Goal: Task Accomplishment & Management: Manage account settings

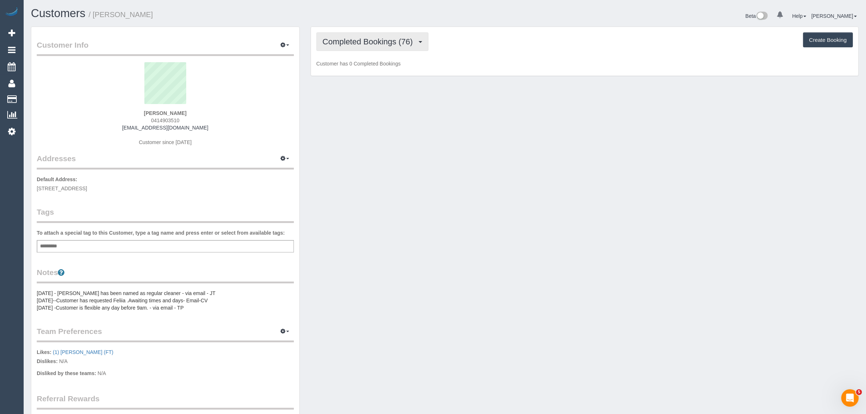
scroll to position [550, 866]
click at [329, 37] on span "Completed Bookings (76)" at bounding box center [370, 41] width 94 height 9
click at [347, 64] on link "Upcoming Bookings (12)" at bounding box center [356, 67] width 79 height 9
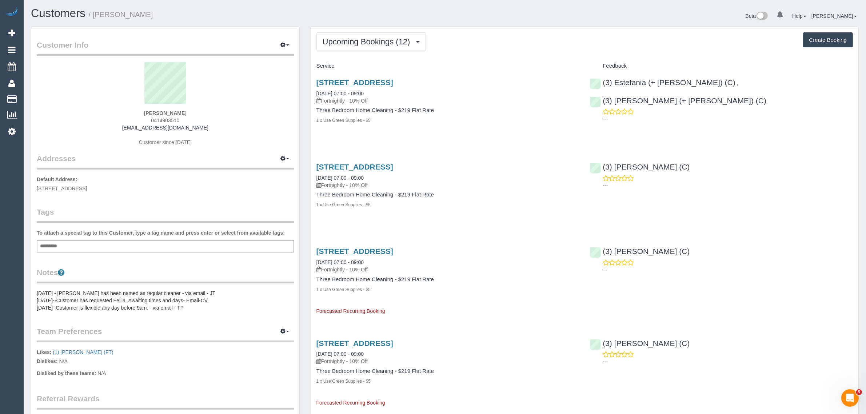
scroll to position [35173, 35503]
click at [393, 83] on link "33a Sussex St, Yarraville, VIC 3013" at bounding box center [354, 82] width 77 height 8
click at [337, 45] on span "Upcoming Bookings (12)" at bounding box center [368, 41] width 91 height 9
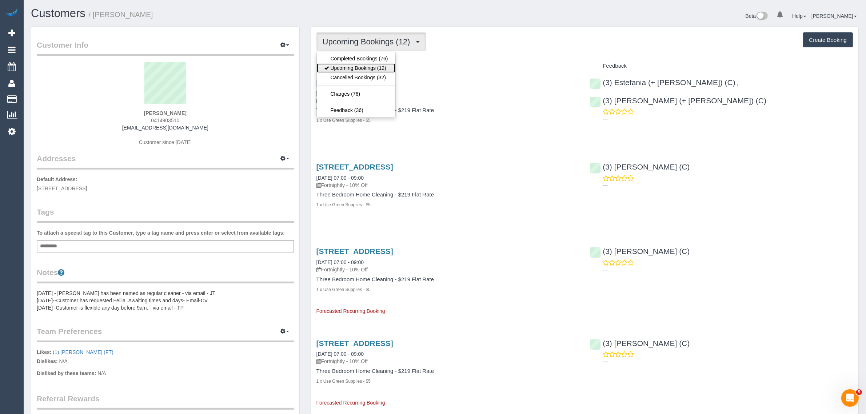
click at [331, 64] on link "Upcoming Bookings (12)" at bounding box center [356, 67] width 79 height 9
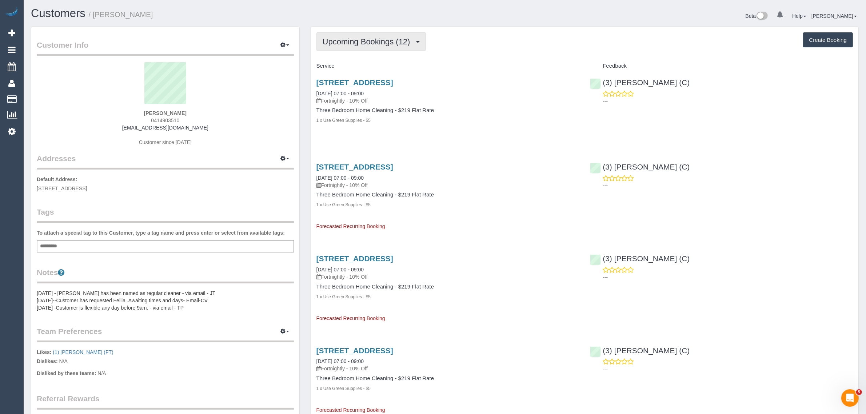
scroll to position [1111, 866]
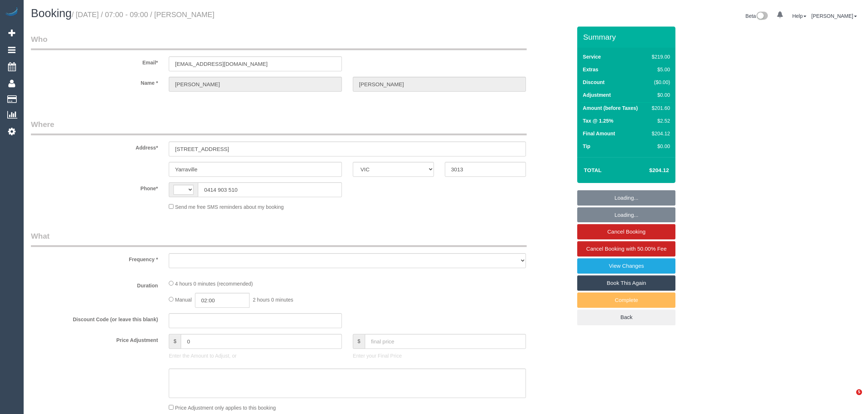
select select "VIC"
select select "string:AU"
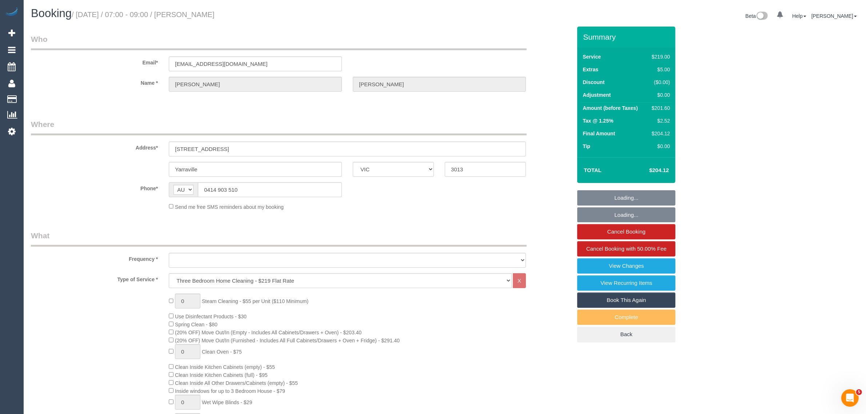
select select "object:655"
select select "string:stripe-pm_1K79Db2GScqysDRVt7ezlC8H"
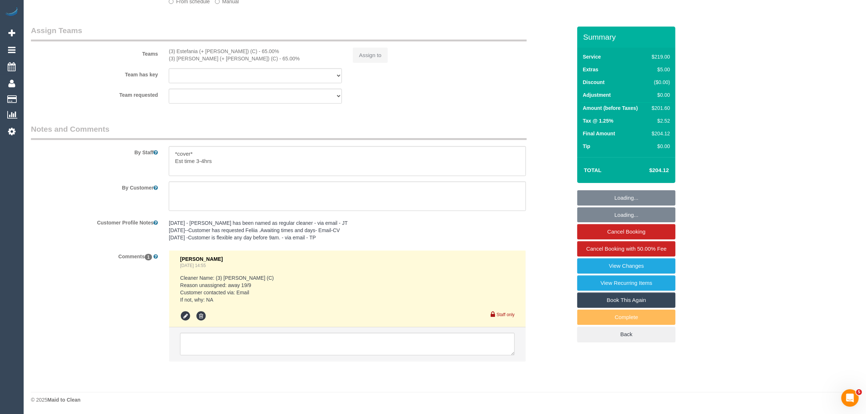
select select "number:28"
select select "number:14"
select select "number:18"
select select "number:23"
select select "number:26"
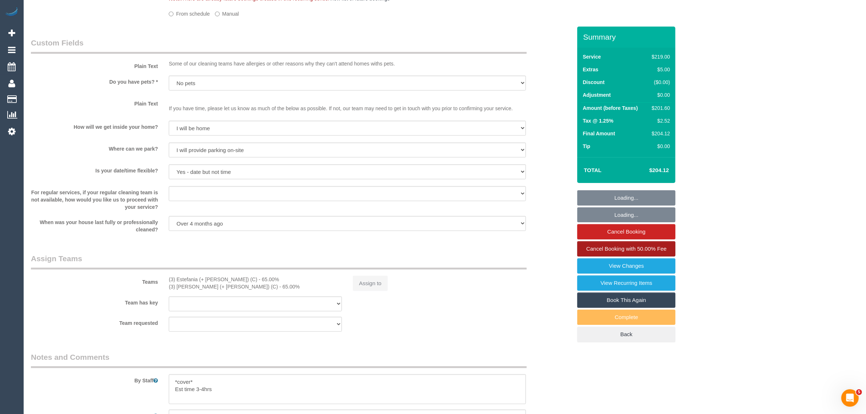
scroll to position [831, 0]
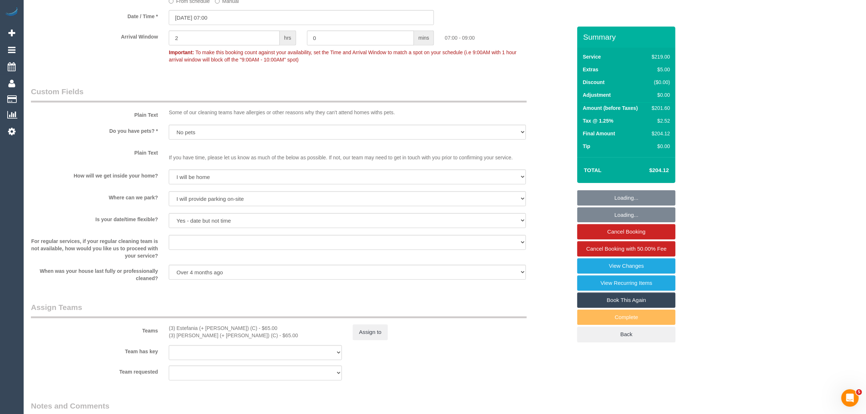
select select "object:1477"
click at [600, 242] on link "Cancel Booking with 50.00% Fee" at bounding box center [626, 248] width 98 height 15
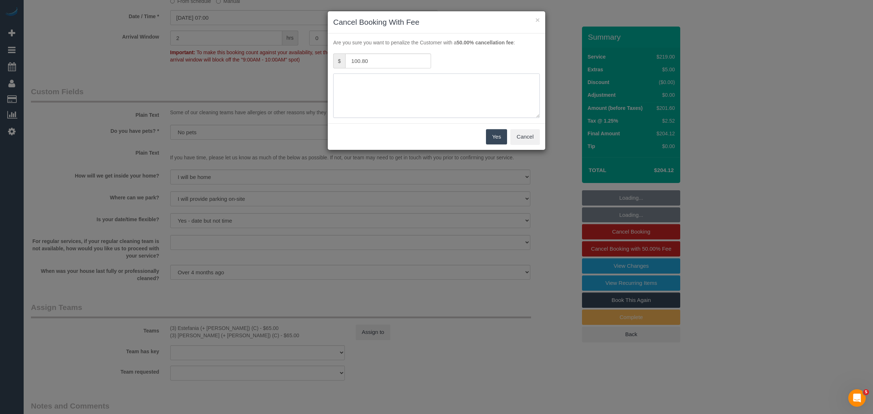
click at [375, 97] on textarea at bounding box center [436, 95] width 207 height 44
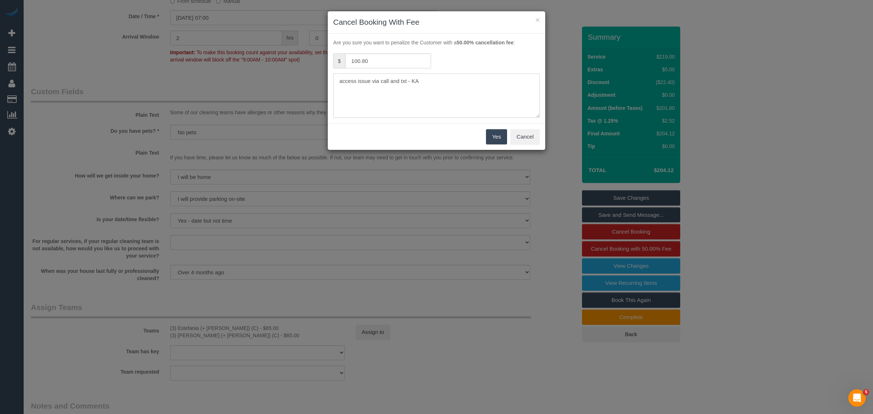
type textarea "access issue via call and txt - KA"
click at [494, 139] on button "Yes" at bounding box center [496, 136] width 21 height 15
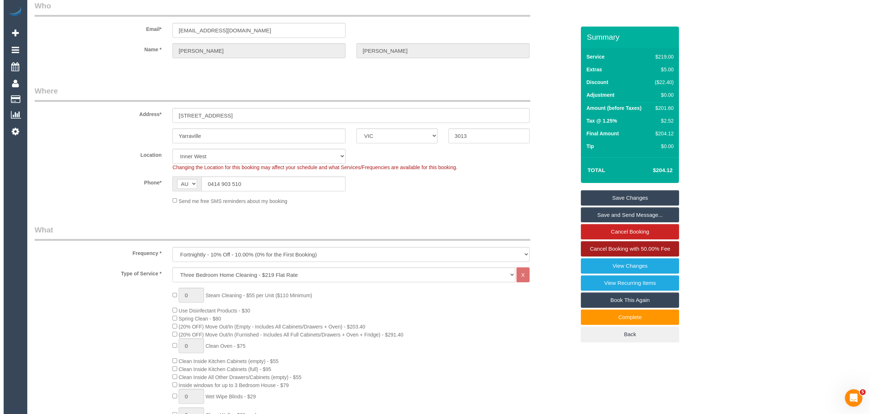
scroll to position [0, 0]
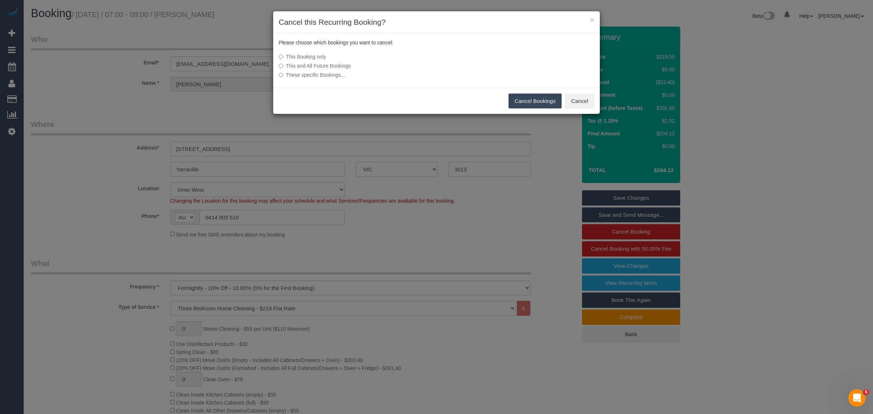
click at [515, 95] on button "Cancel Bookings" at bounding box center [534, 100] width 53 height 15
